Goal: Information Seeking & Learning: Check status

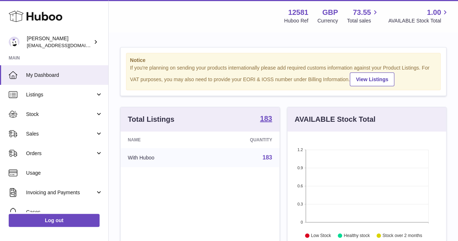
scroll to position [113, 158]
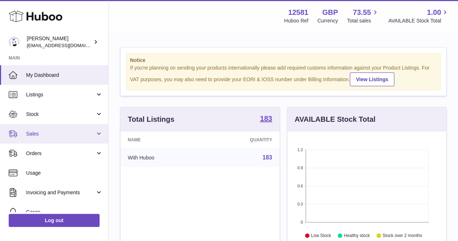
click at [57, 131] on span "Sales" at bounding box center [60, 133] width 69 height 7
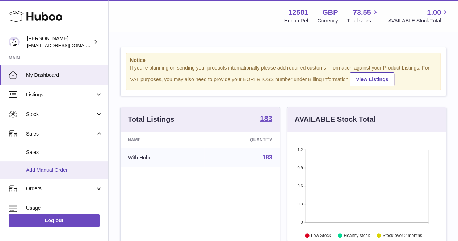
click at [43, 169] on span "Add Manual Order" at bounding box center [64, 169] width 77 height 7
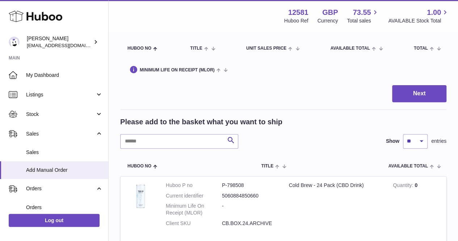
scroll to position [64, 0]
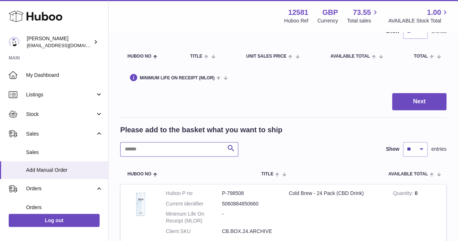
click at [143, 151] on input "text" at bounding box center [179, 149] width 118 height 14
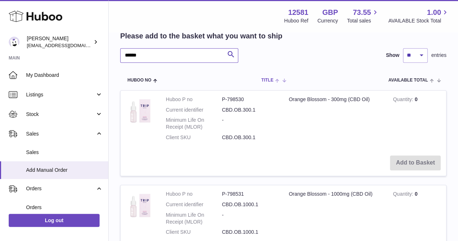
scroll to position [157, 0]
type input "******"
click at [410, 162] on td "Add to Basket" at bounding box center [282, 163] width 325 height 26
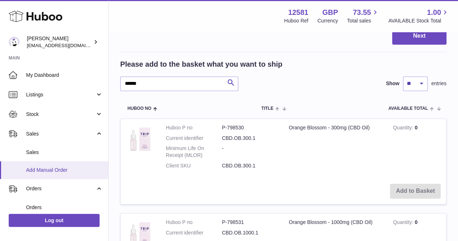
scroll to position [90, 0]
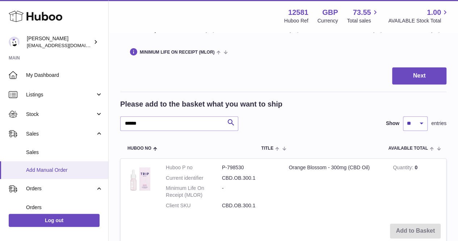
click at [37, 166] on span "Add Manual Order" at bounding box center [64, 169] width 77 height 7
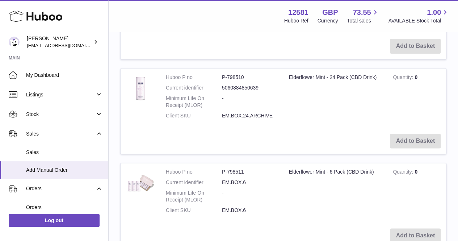
scroll to position [395, 0]
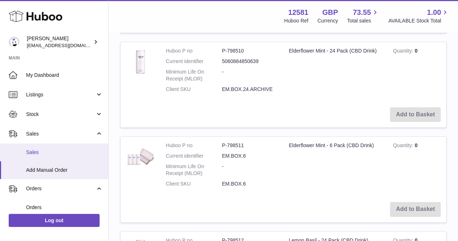
click at [40, 152] on span "Sales" at bounding box center [64, 152] width 77 height 7
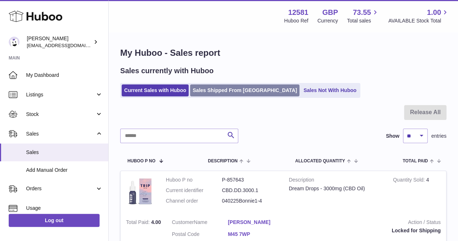
click at [220, 91] on link "Sales Shipped From [GEOGRAPHIC_DATA]" at bounding box center [244, 90] width 109 height 12
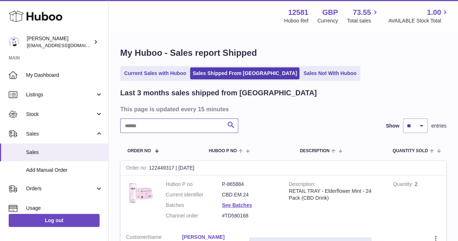
click at [186, 131] on input "text" at bounding box center [179, 125] width 118 height 14
type input "**********"
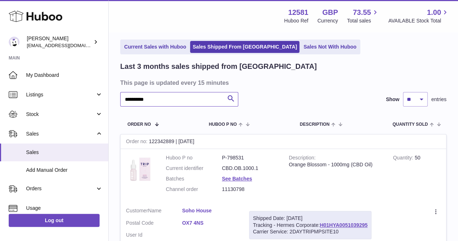
scroll to position [48, 0]
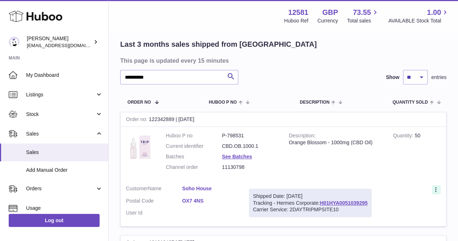
click at [433, 186] on icon at bounding box center [436, 189] width 8 height 7
click at [174, 146] on dt "Current identifier" at bounding box center [194, 146] width 56 height 7
click at [135, 144] on img at bounding box center [140, 146] width 29 height 29
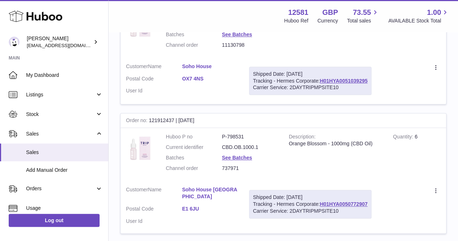
scroll to position [62, 0]
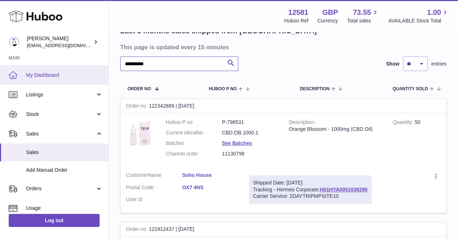
drag, startPoint x: 207, startPoint y: 62, endPoint x: 96, endPoint y: 66, distance: 110.8
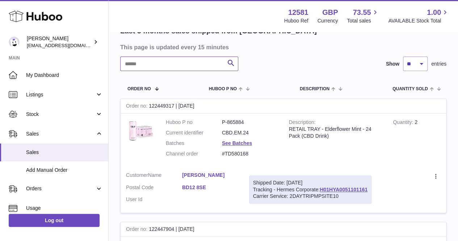
scroll to position [248, 0]
